Goal: Task Accomplishment & Management: Use online tool/utility

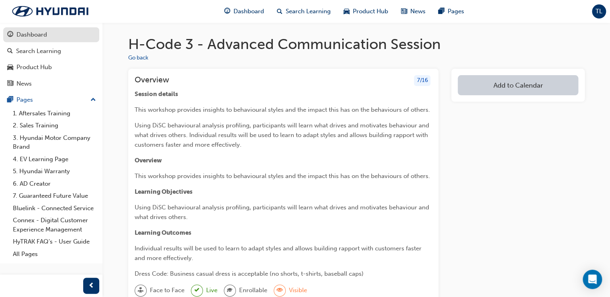
click at [35, 31] on div "Dashboard" at bounding box center [31, 34] width 31 height 9
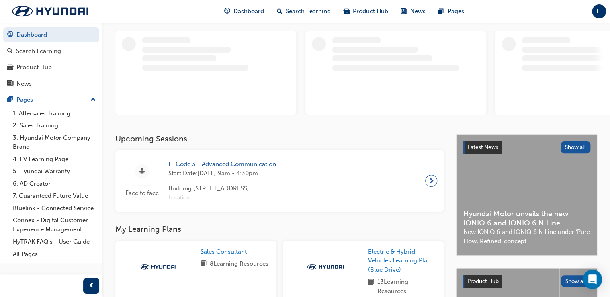
scroll to position [64, 0]
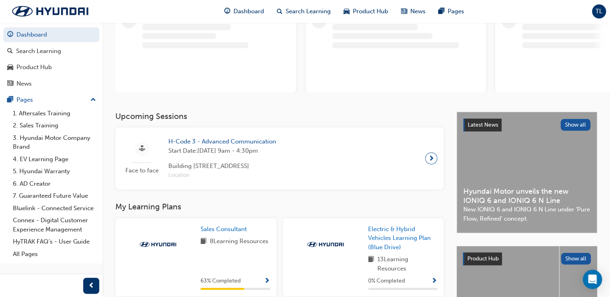
click at [434, 158] on div at bounding box center [431, 158] width 12 height 12
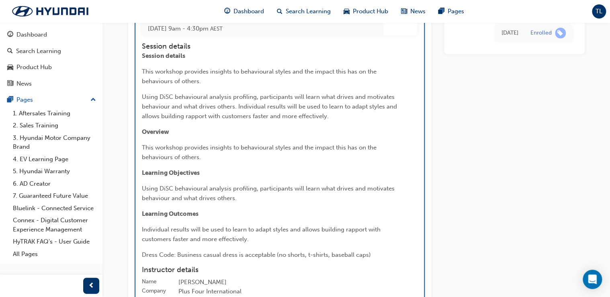
scroll to position [1140, 0]
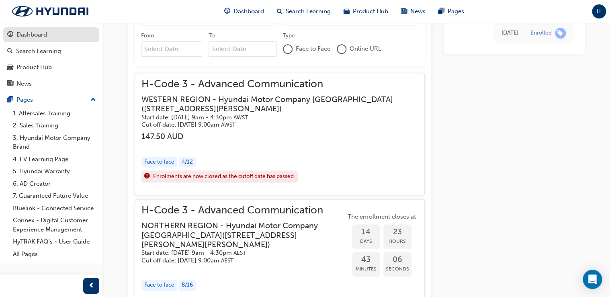
click at [54, 38] on div "Dashboard" at bounding box center [51, 35] width 88 height 10
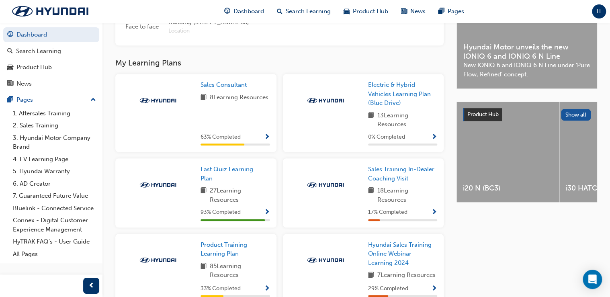
scroll to position [264, 0]
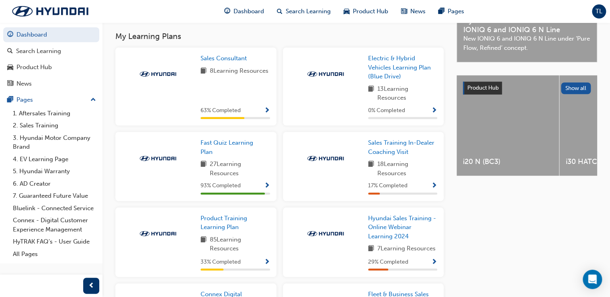
click at [242, 171] on span "27 Learning Resources" at bounding box center [240, 169] width 60 height 18
click at [227, 191] on span "93 % Completed" at bounding box center [221, 185] width 40 height 9
click at [237, 144] on span "Fast Quiz Learning Plan" at bounding box center [227, 147] width 53 height 16
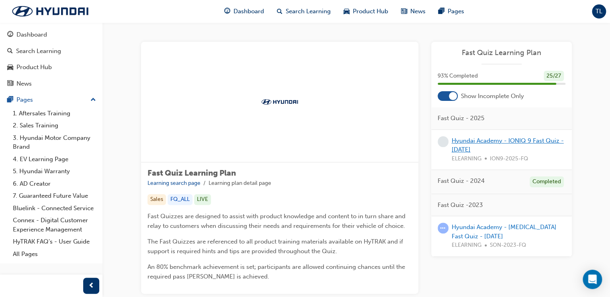
click at [478, 142] on link "Hyundai Academy - IONIQ 9 Fast Quiz - [DATE]" at bounding box center [508, 145] width 112 height 16
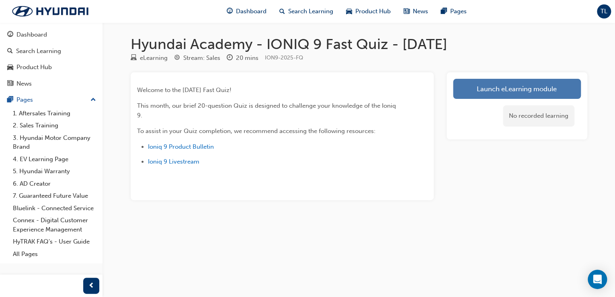
click at [488, 90] on link "Launch eLearning module" at bounding box center [517, 89] width 128 height 20
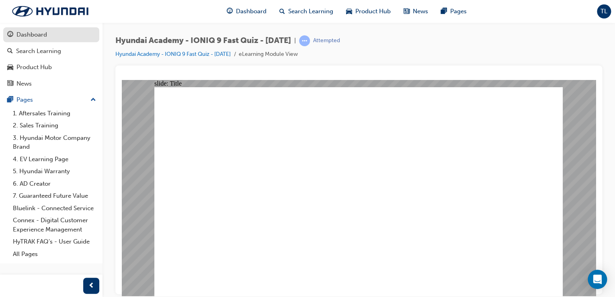
click at [37, 36] on div "Dashboard" at bounding box center [31, 34] width 31 height 9
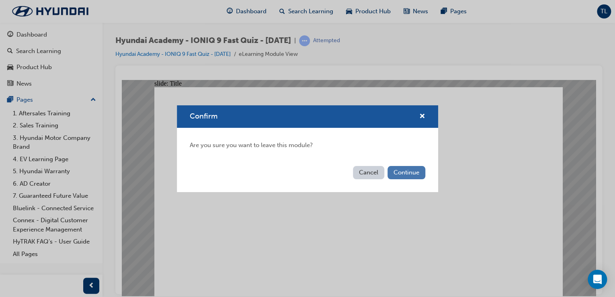
click at [408, 172] on button "Continue" at bounding box center [407, 172] width 38 height 13
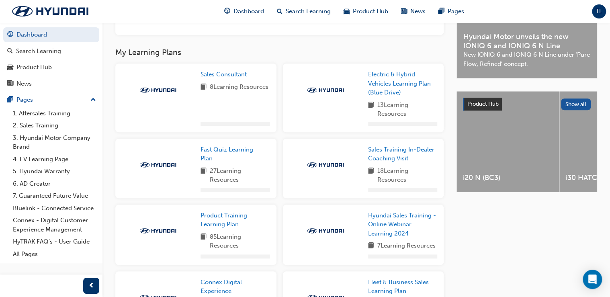
scroll to position [257, 0]
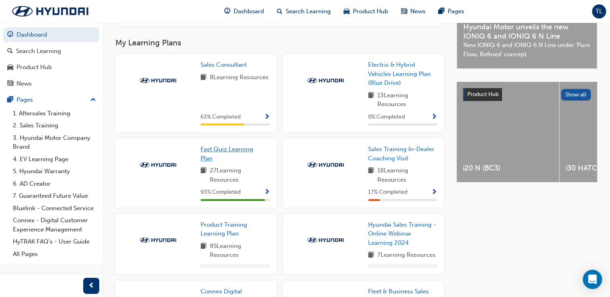
click at [233, 152] on span "Fast Quiz Learning Plan" at bounding box center [227, 154] width 53 height 16
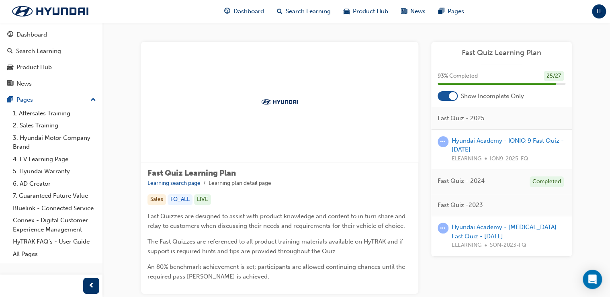
click at [559, 77] on div "25 / 27" at bounding box center [554, 76] width 20 height 11
click at [521, 53] on span "Fast Quiz Learning Plan" at bounding box center [502, 52] width 128 height 9
click at [506, 58] on div "Fast Quiz Learning Plan" at bounding box center [501, 56] width 141 height 16
click at [448, 97] on div at bounding box center [448, 96] width 20 height 10
